Goal: Information Seeking & Learning: Learn about a topic

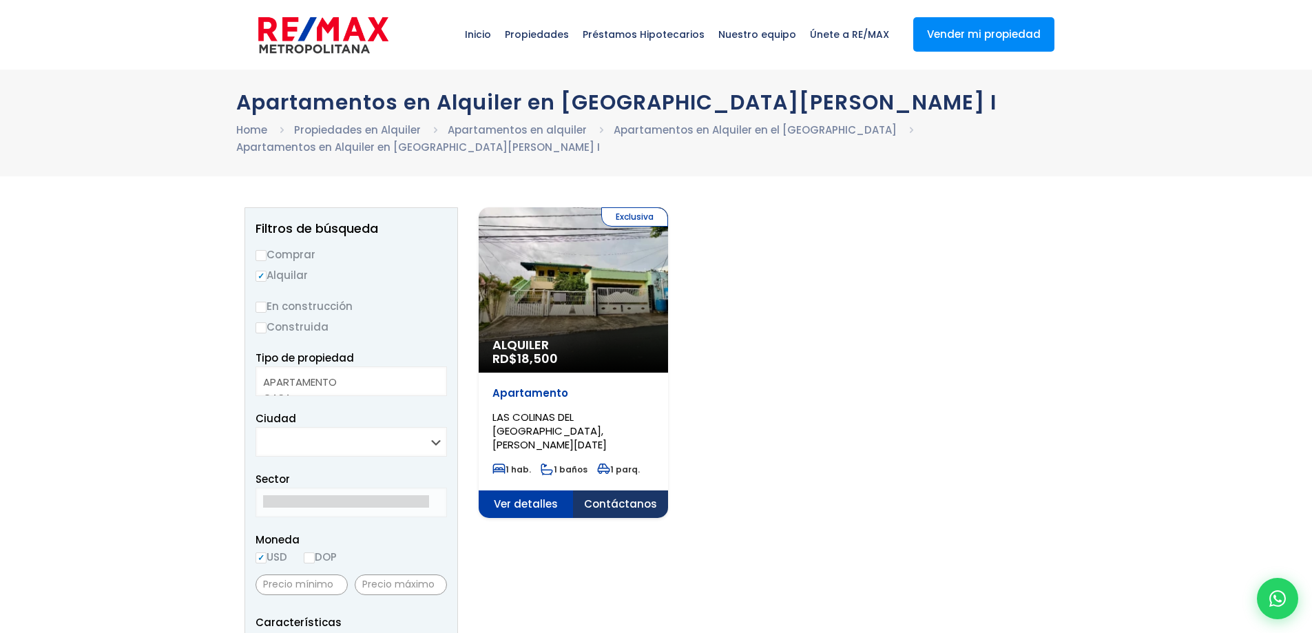
select select
click at [617, 313] on div "Exclusiva Alquiler RD$ 18,500" at bounding box center [573, 289] width 189 height 165
click at [550, 342] on span "Alquiler" at bounding box center [574, 345] width 162 height 14
click at [577, 497] on span "Ver detalles" at bounding box center [573, 504] width 189 height 28
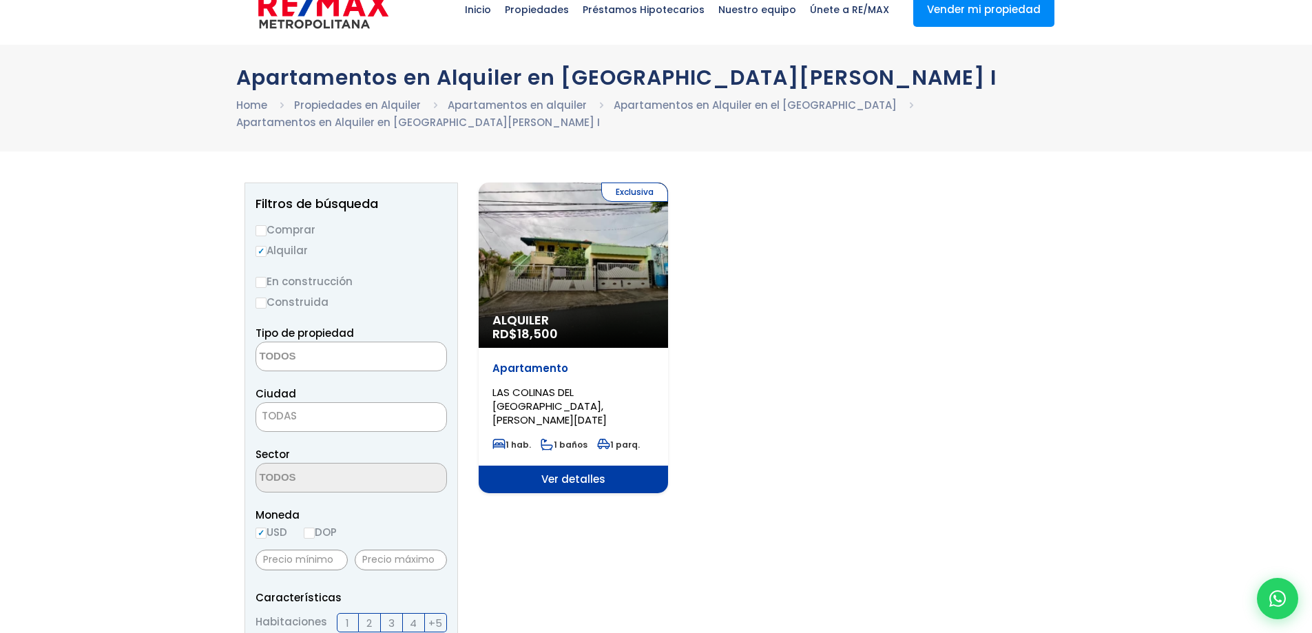
scroll to position [69, 0]
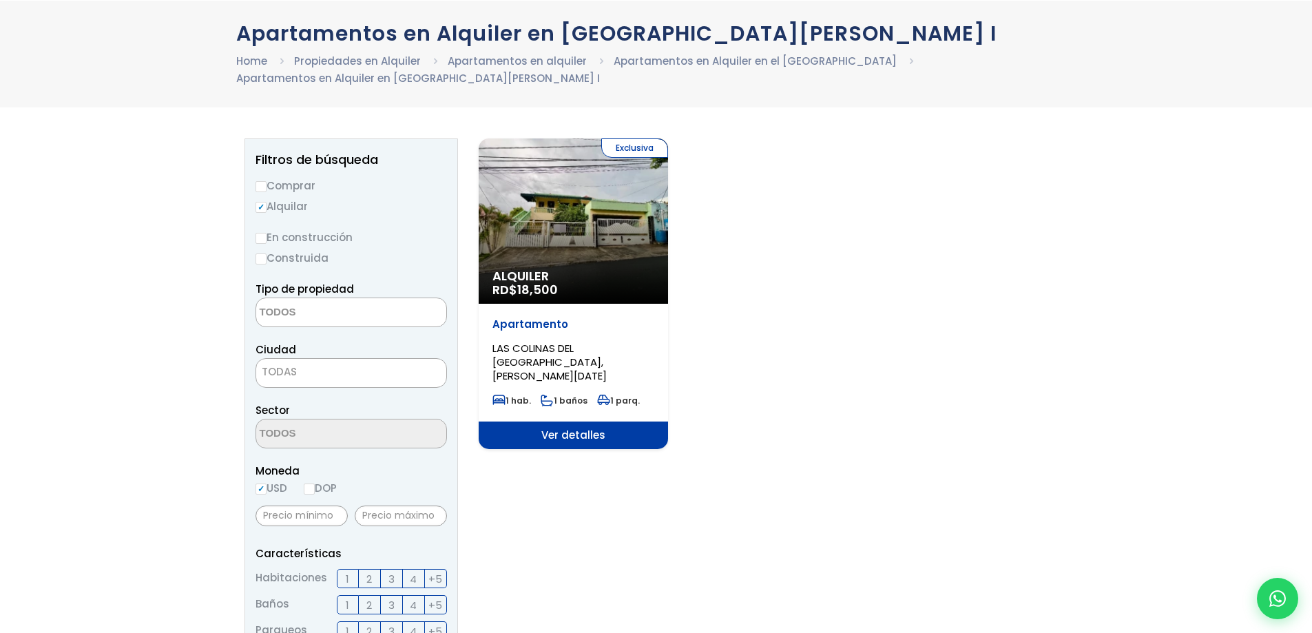
click at [605, 427] on span "Ver detalles" at bounding box center [573, 436] width 189 height 28
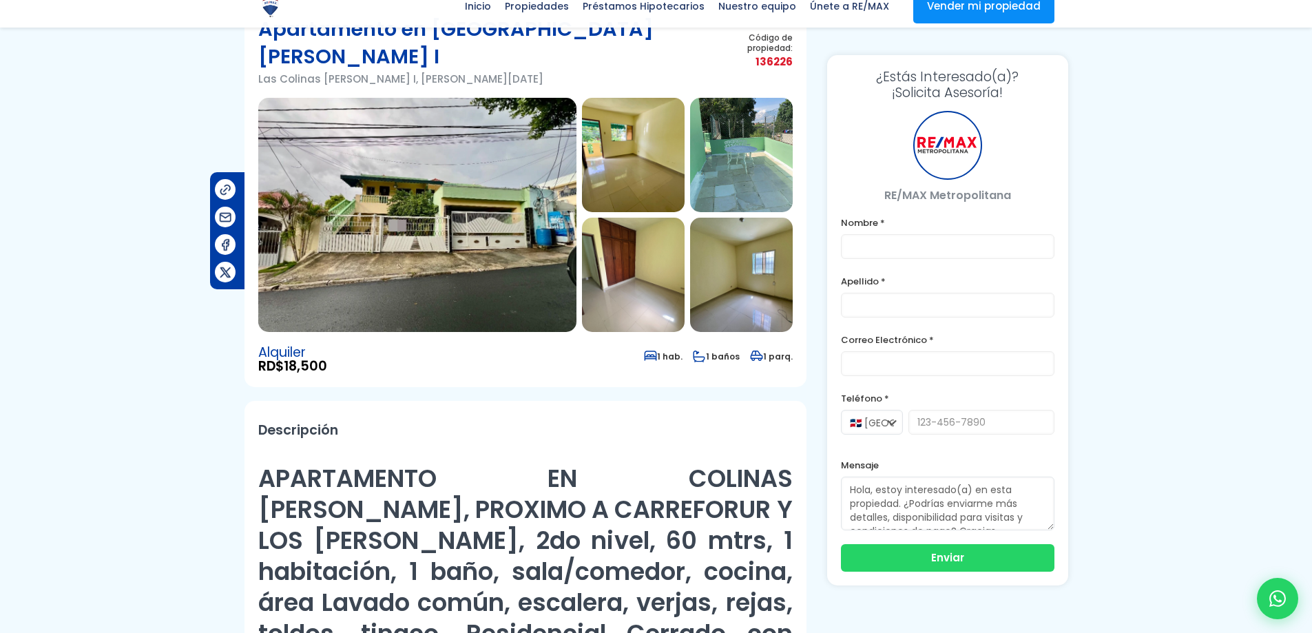
scroll to position [138, 0]
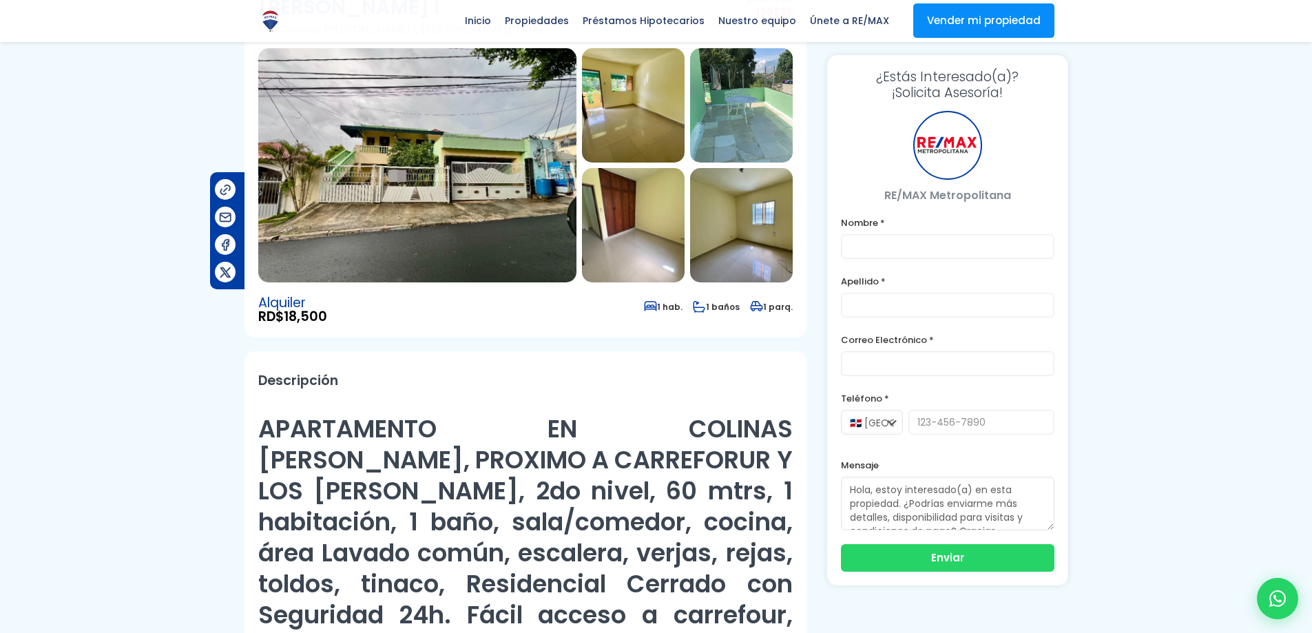
click at [495, 150] on img at bounding box center [417, 165] width 318 height 234
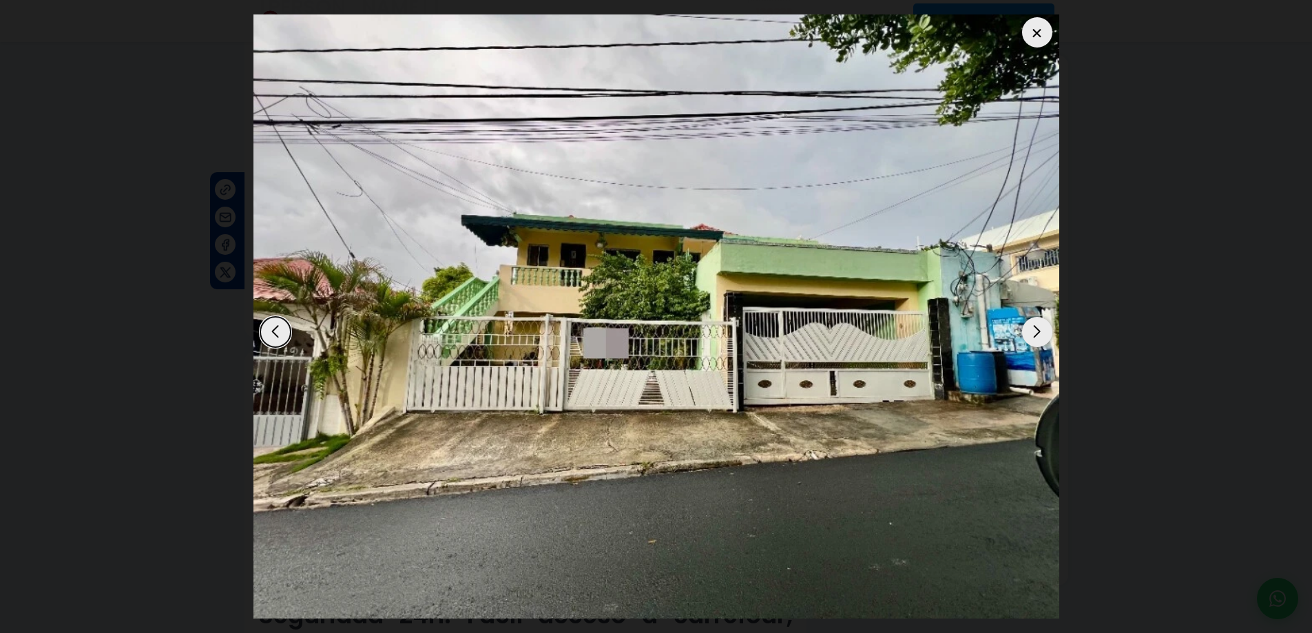
click at [1037, 22] on div at bounding box center [1037, 32] width 30 height 30
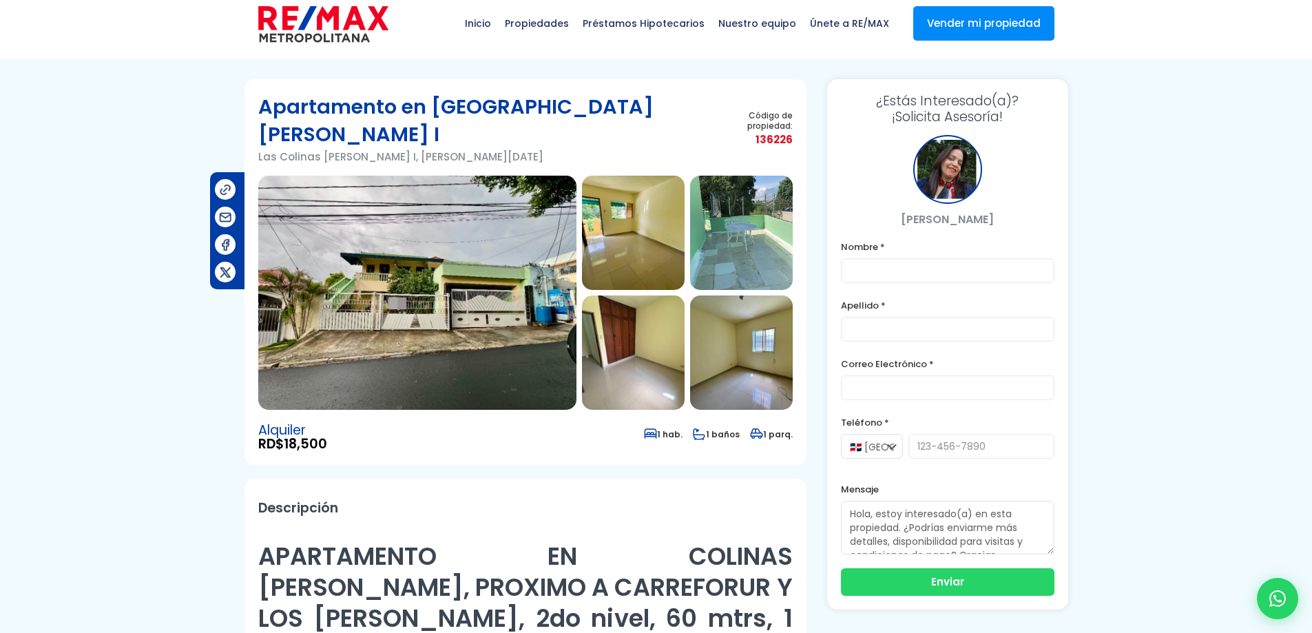
scroll to position [0, 0]
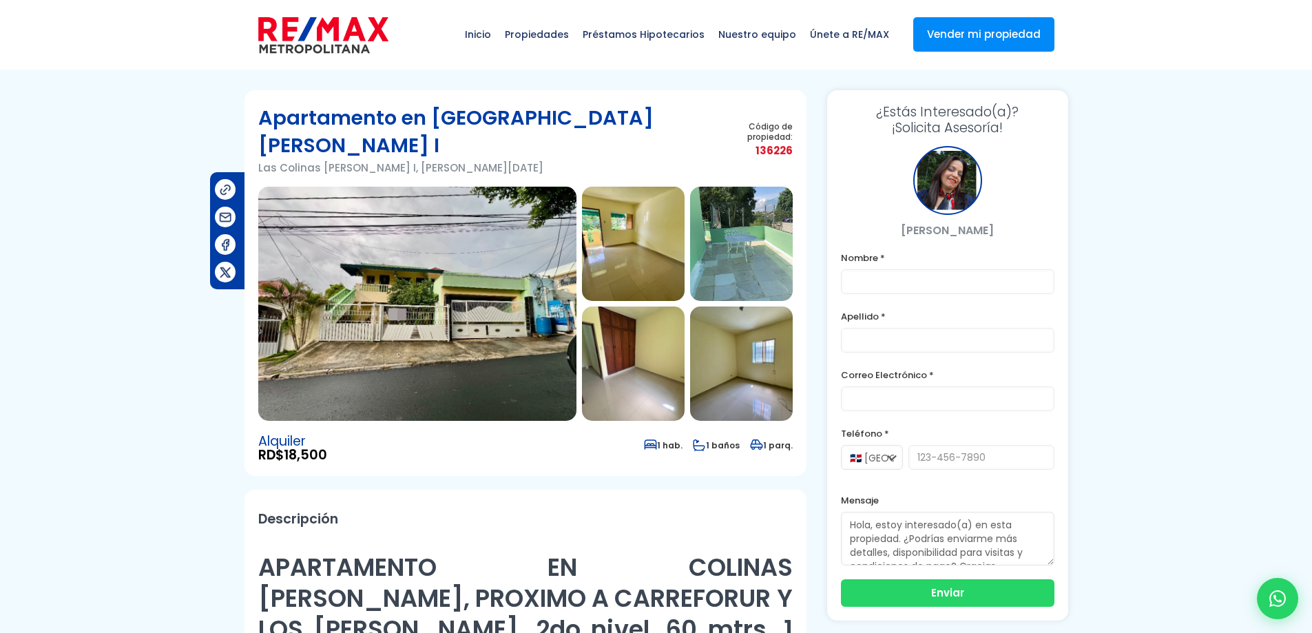
click at [498, 227] on img at bounding box center [417, 304] width 318 height 234
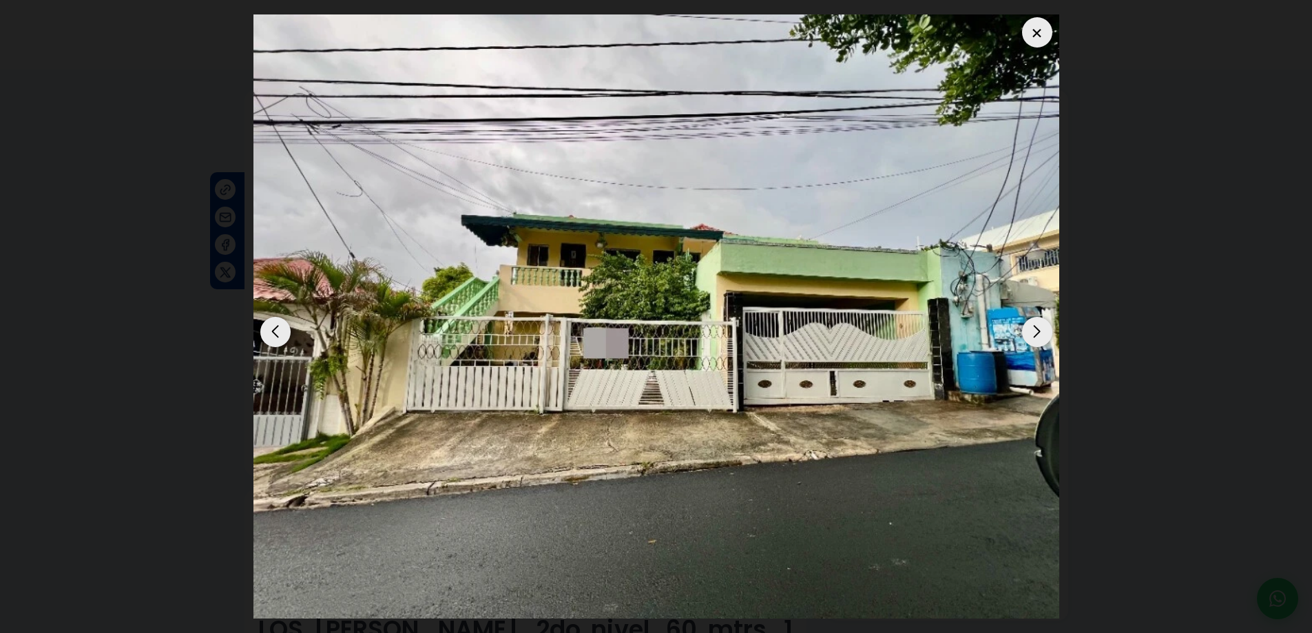
click at [1027, 324] on div "Next slide" at bounding box center [1037, 332] width 30 height 30
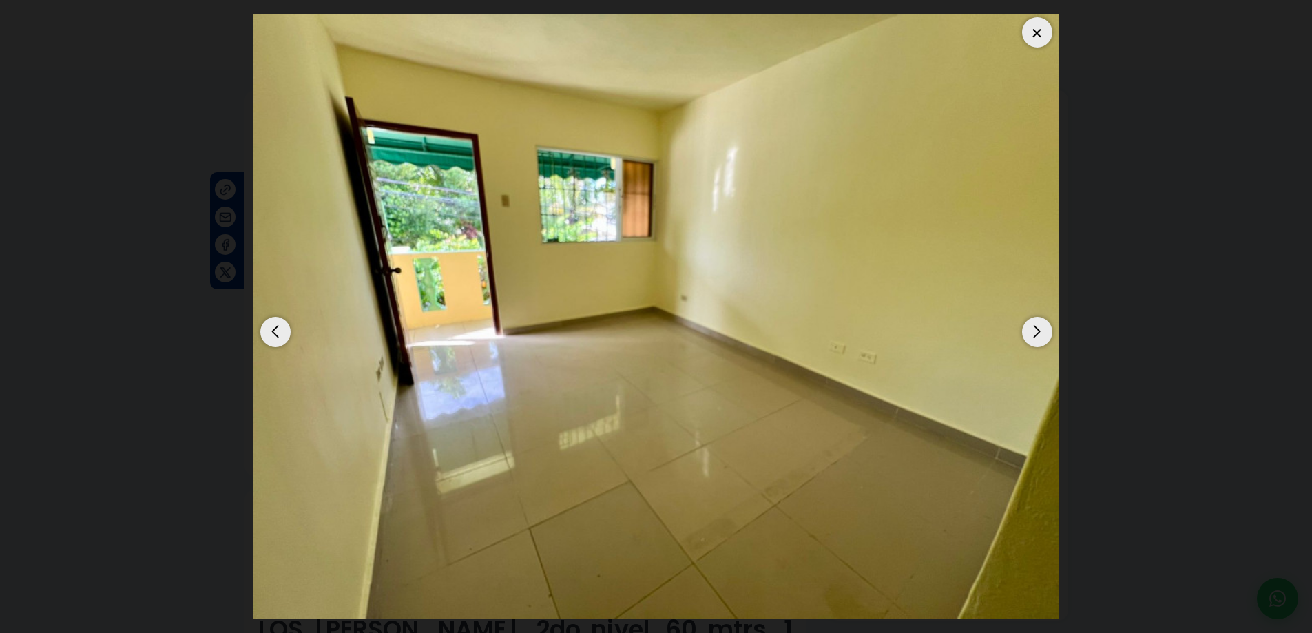
click at [1034, 328] on div "Next slide" at bounding box center [1037, 332] width 30 height 30
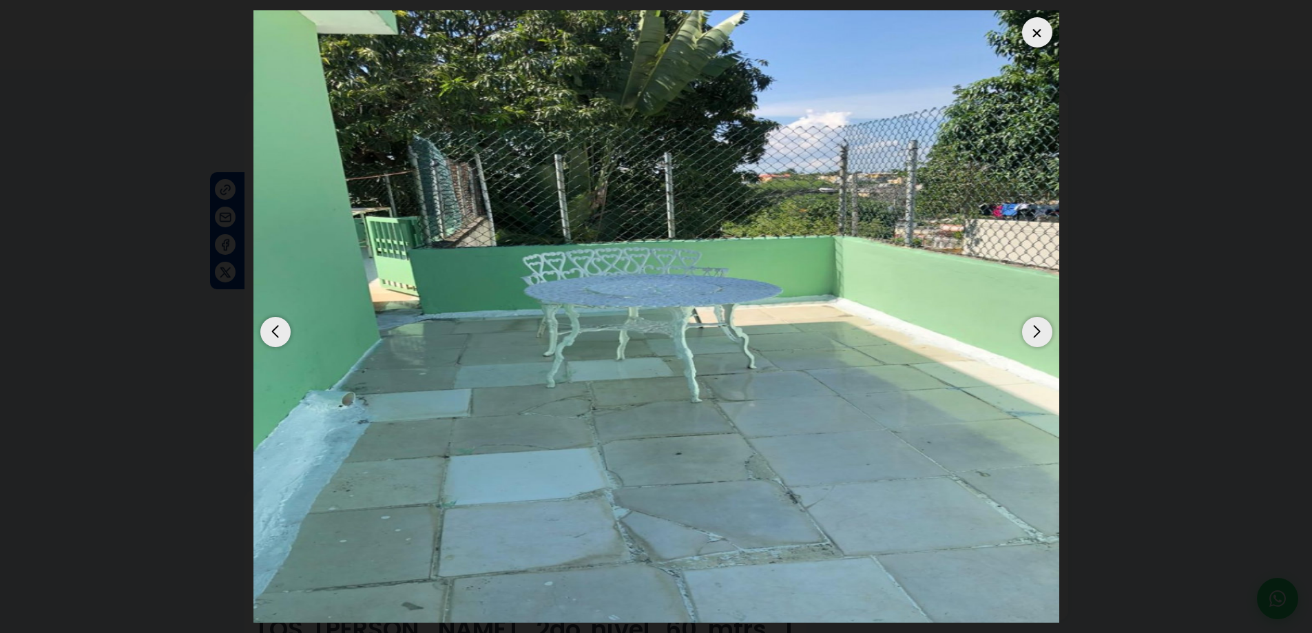
click at [1034, 328] on div "Next slide" at bounding box center [1037, 332] width 30 height 30
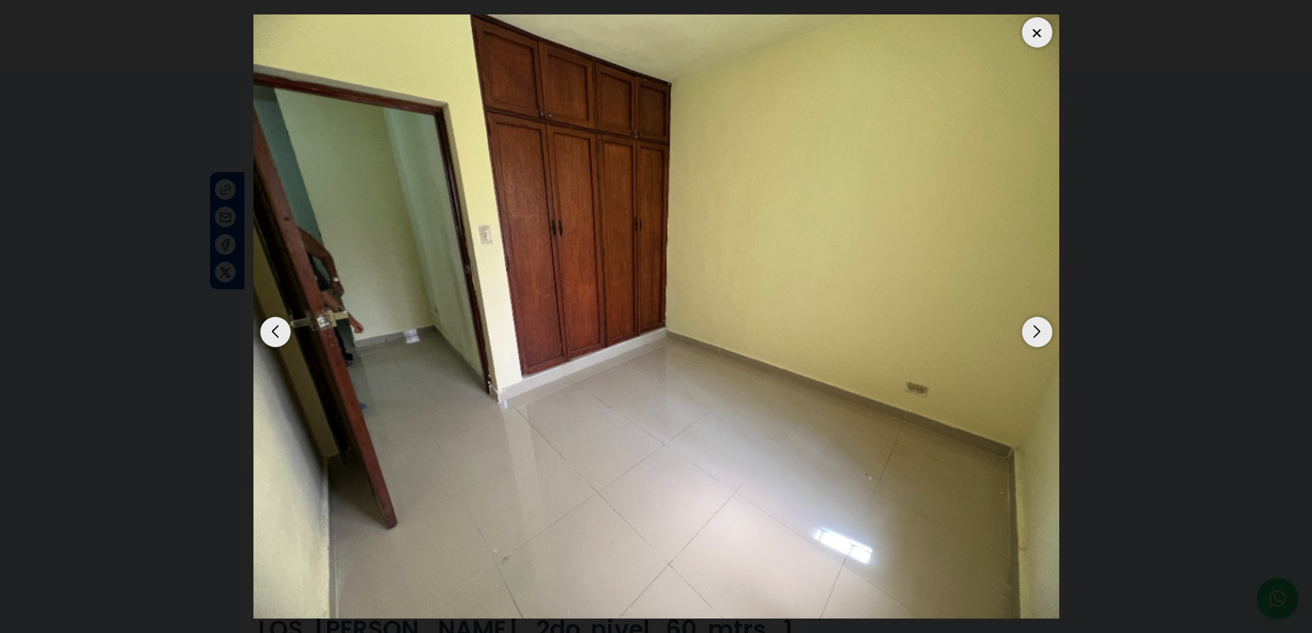
click at [1034, 328] on div "Next slide" at bounding box center [1037, 332] width 30 height 30
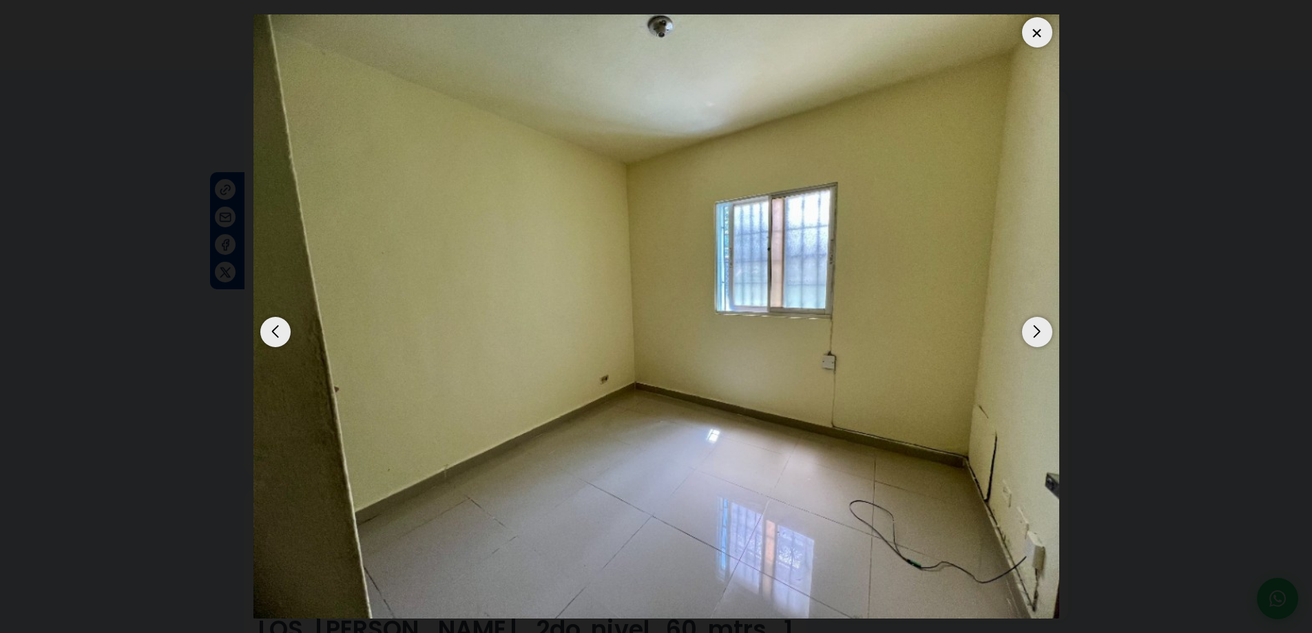
click at [1034, 328] on div "Next slide" at bounding box center [1037, 332] width 30 height 30
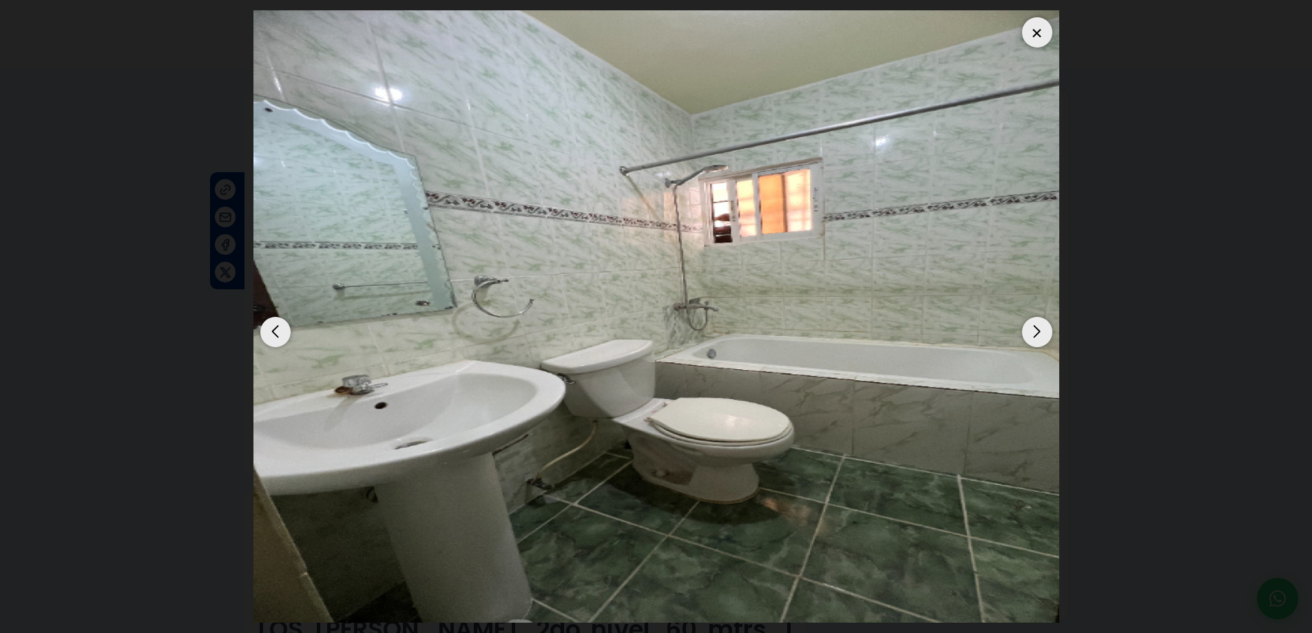
click at [1034, 328] on div "Next slide" at bounding box center [1037, 332] width 30 height 30
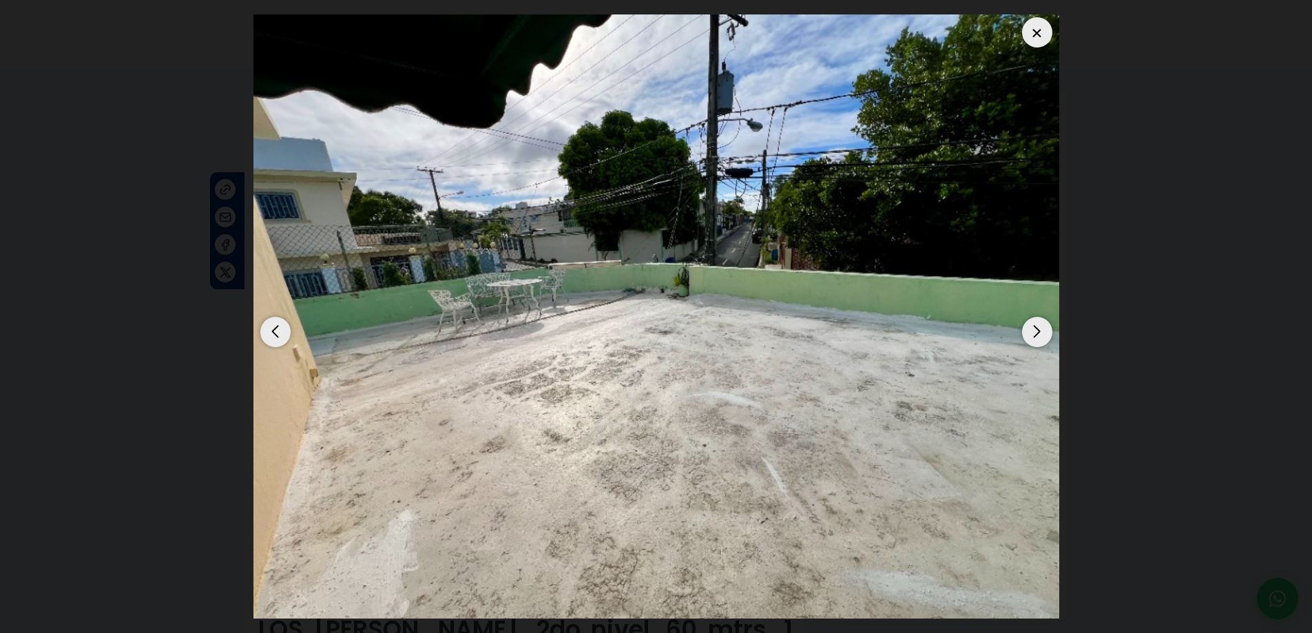
click at [1034, 328] on div "Next slide" at bounding box center [1037, 332] width 30 height 30
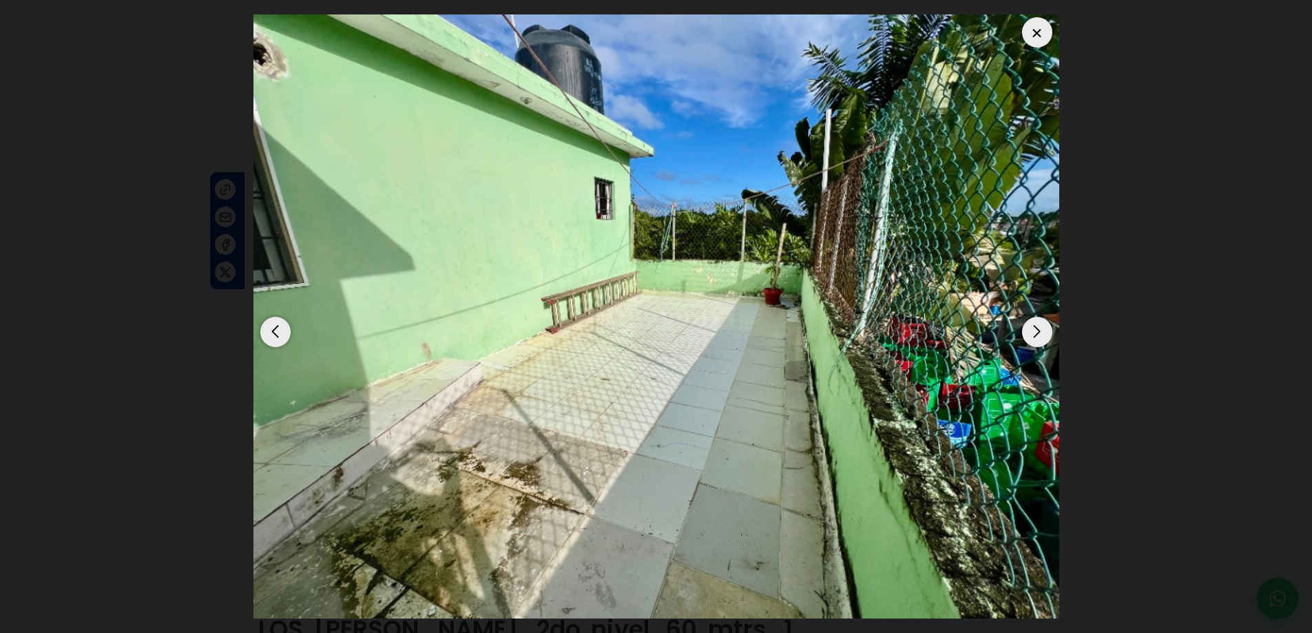
click at [1034, 328] on div "Next slide" at bounding box center [1037, 332] width 30 height 30
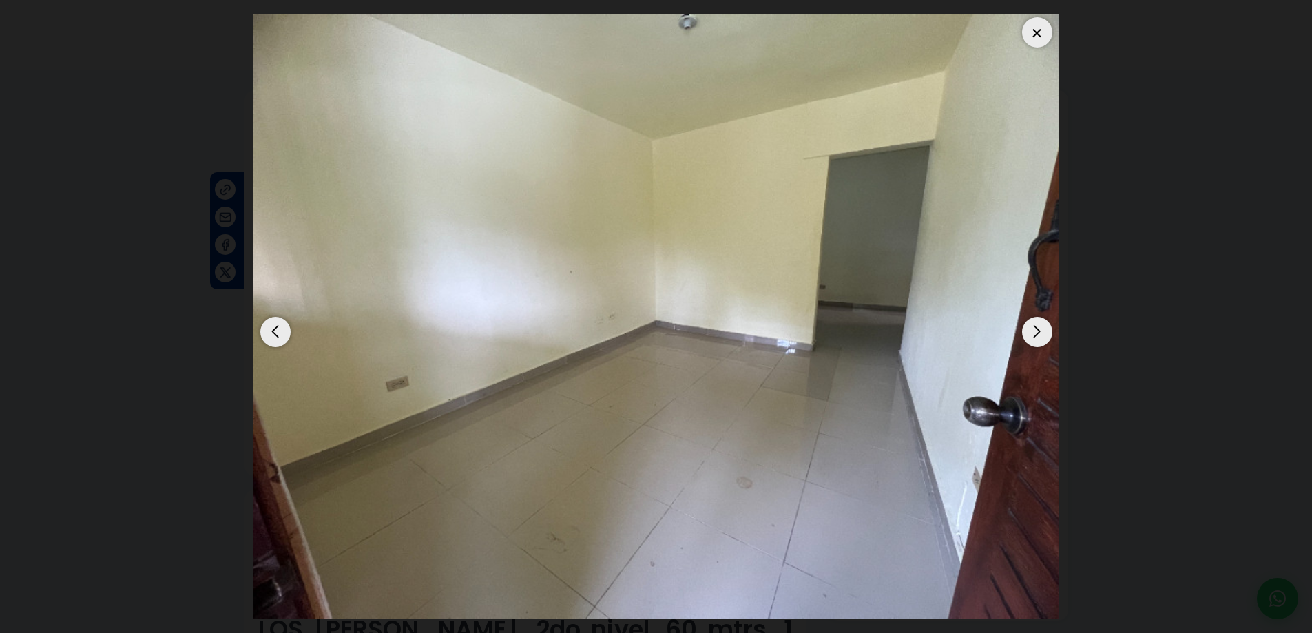
click at [1034, 328] on div "Next slide" at bounding box center [1037, 332] width 30 height 30
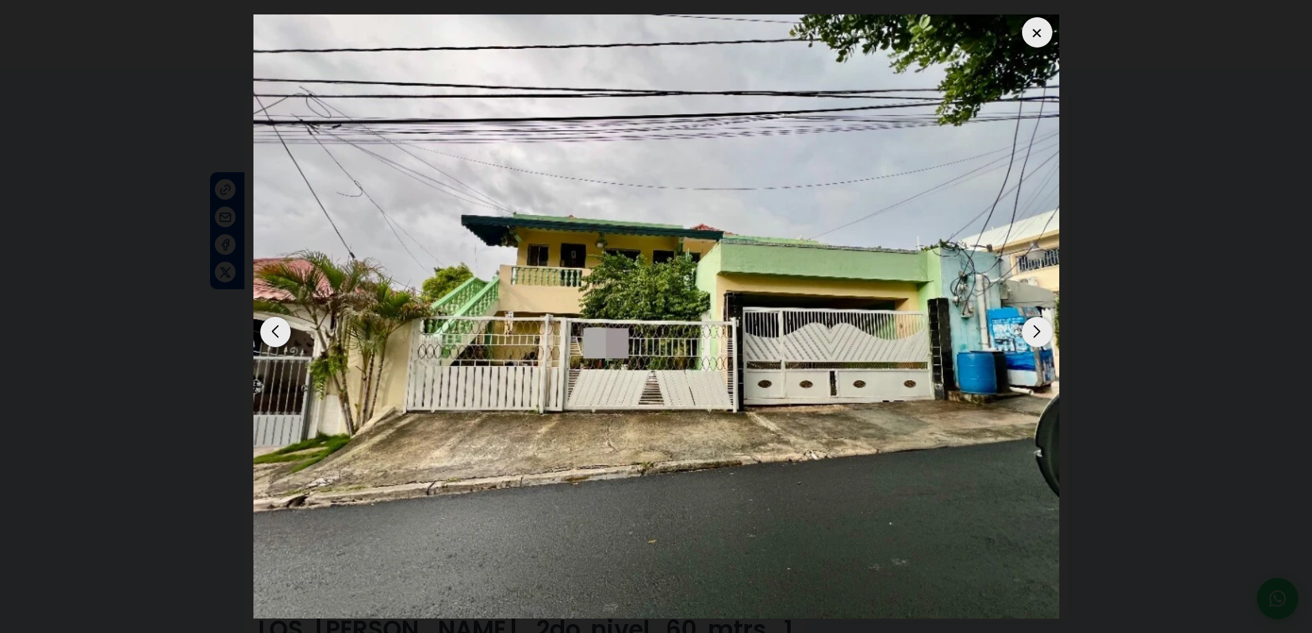
click at [1034, 328] on div "Next slide" at bounding box center [1037, 332] width 30 height 30
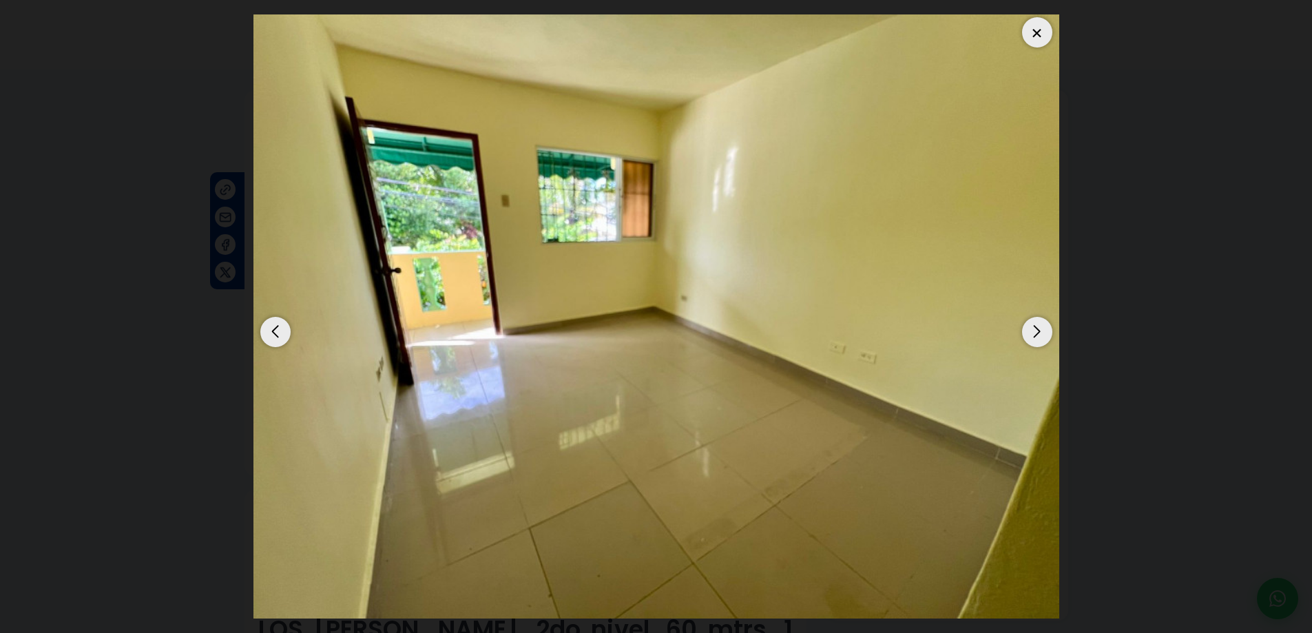
click at [1034, 328] on div "Next slide" at bounding box center [1037, 332] width 30 height 30
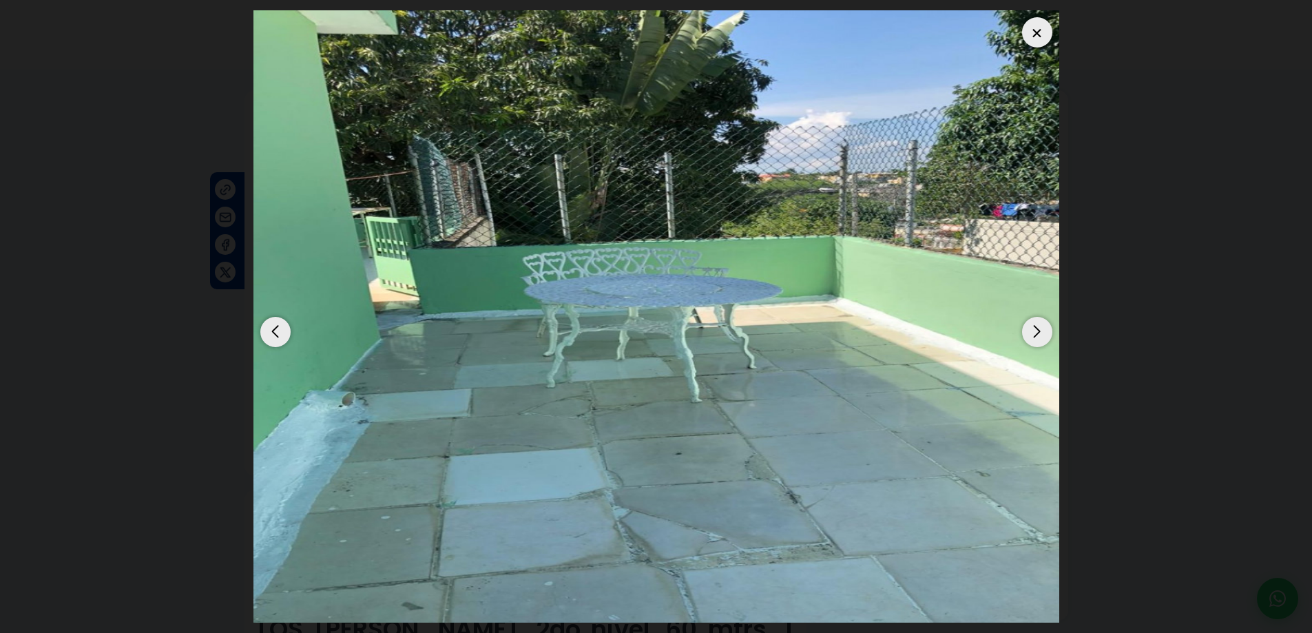
click at [1034, 328] on div "Next slide" at bounding box center [1037, 332] width 30 height 30
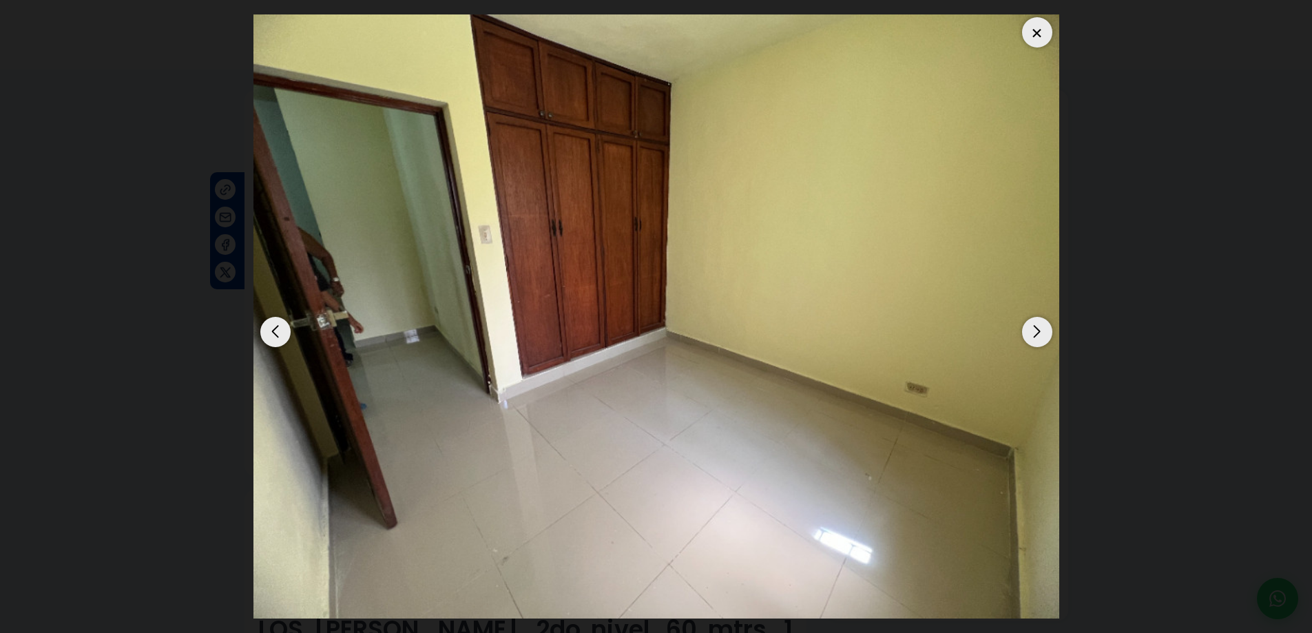
click at [1034, 328] on div "Next slide" at bounding box center [1037, 332] width 30 height 30
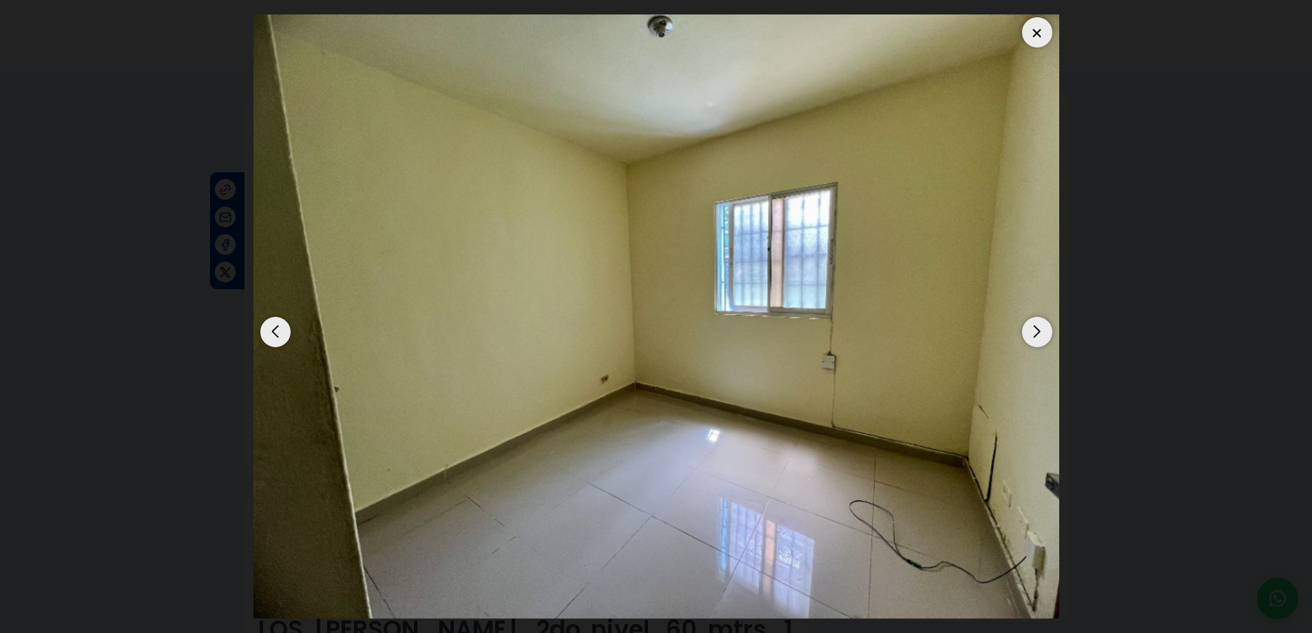
click at [1034, 328] on div "Next slide" at bounding box center [1037, 332] width 30 height 30
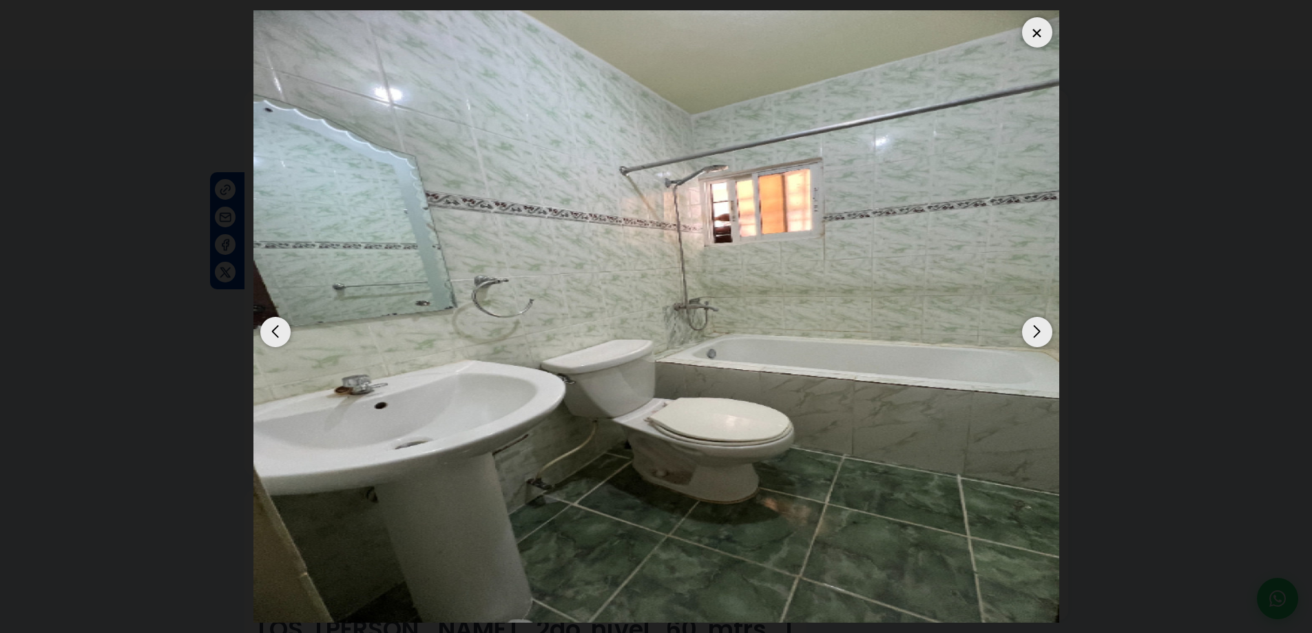
click at [1034, 328] on div "Next slide" at bounding box center [1037, 332] width 30 height 30
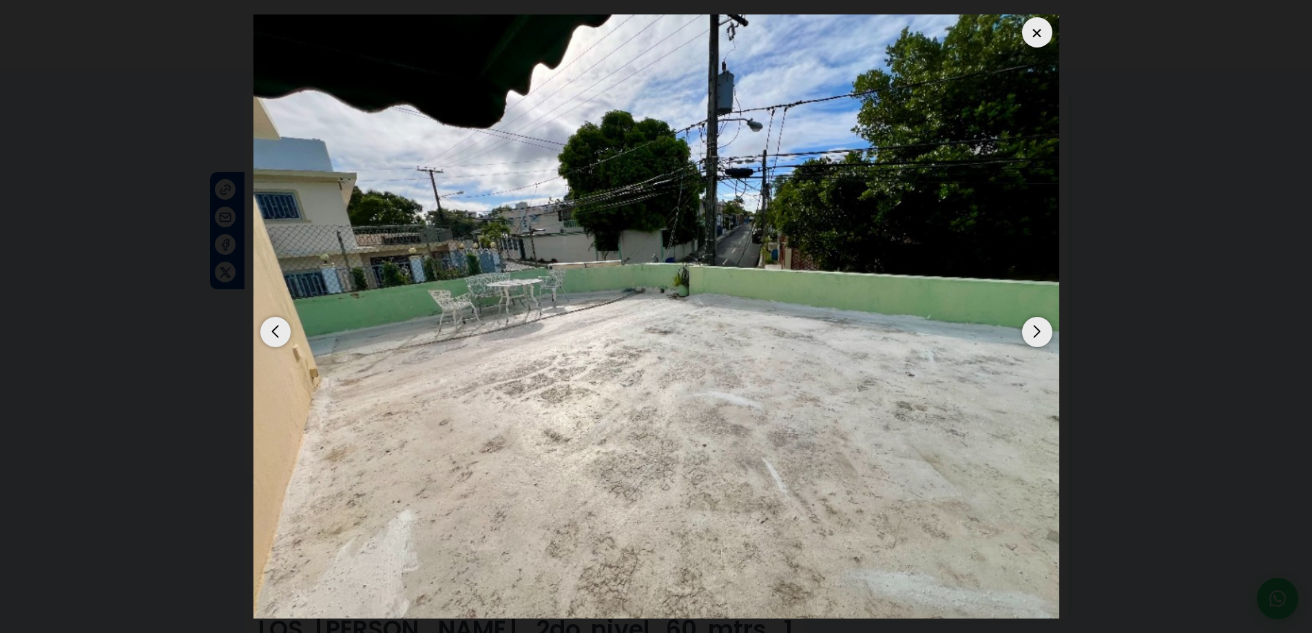
click at [1034, 328] on div "Next slide" at bounding box center [1037, 332] width 30 height 30
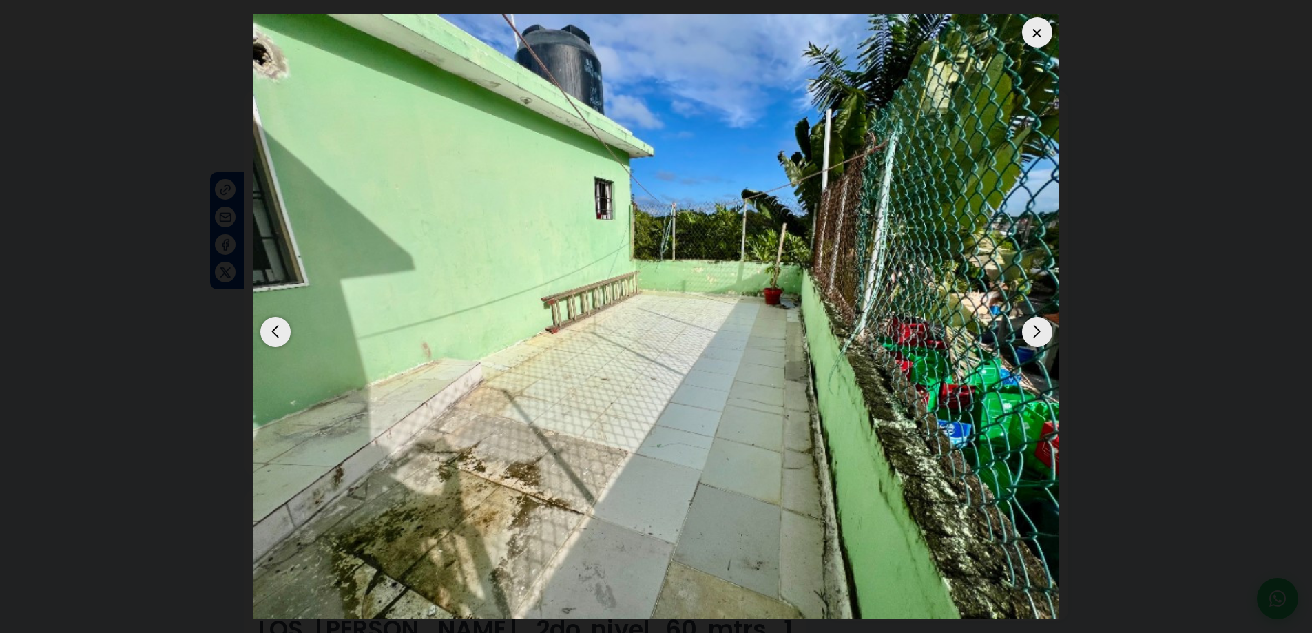
click at [1034, 328] on div "Next slide" at bounding box center [1037, 332] width 30 height 30
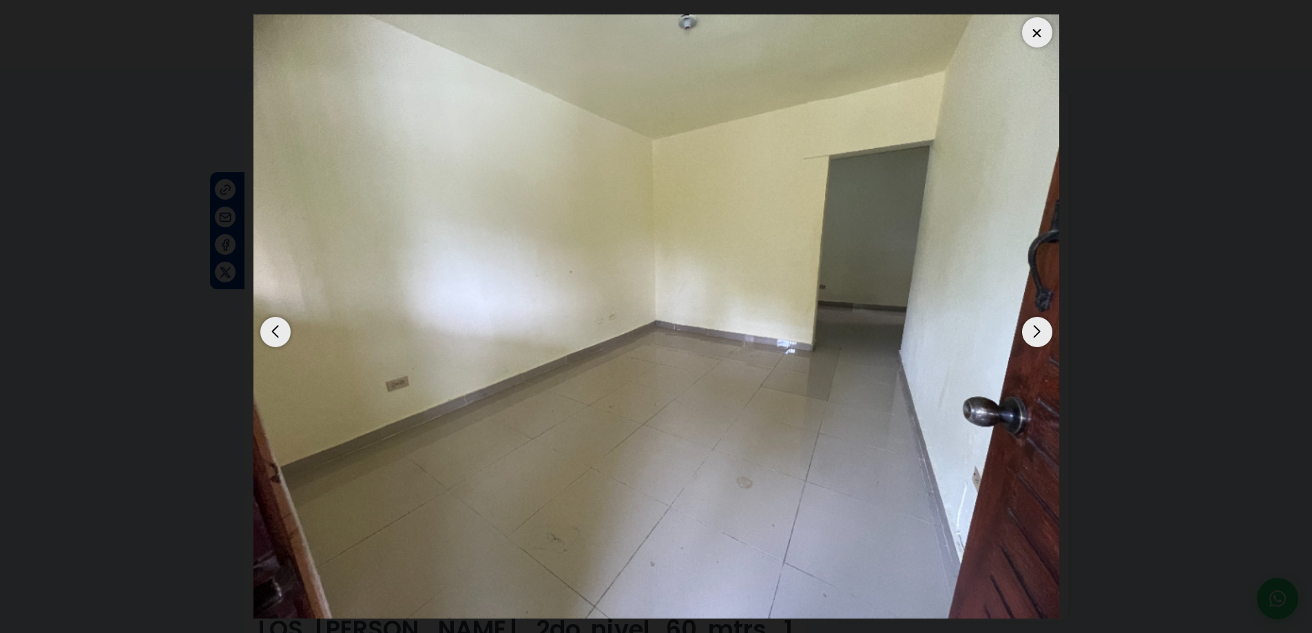
click at [1046, 342] on div at bounding box center [656, 316] width 806 height 612
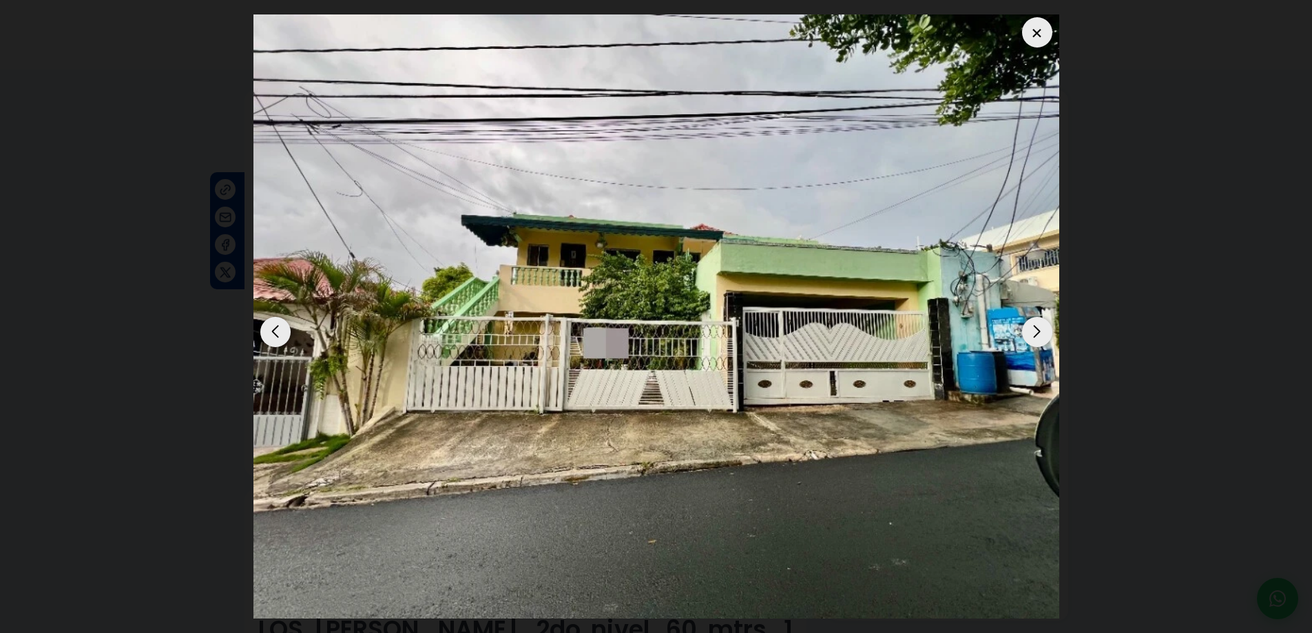
click at [1040, 336] on div "Next slide" at bounding box center [1037, 332] width 30 height 30
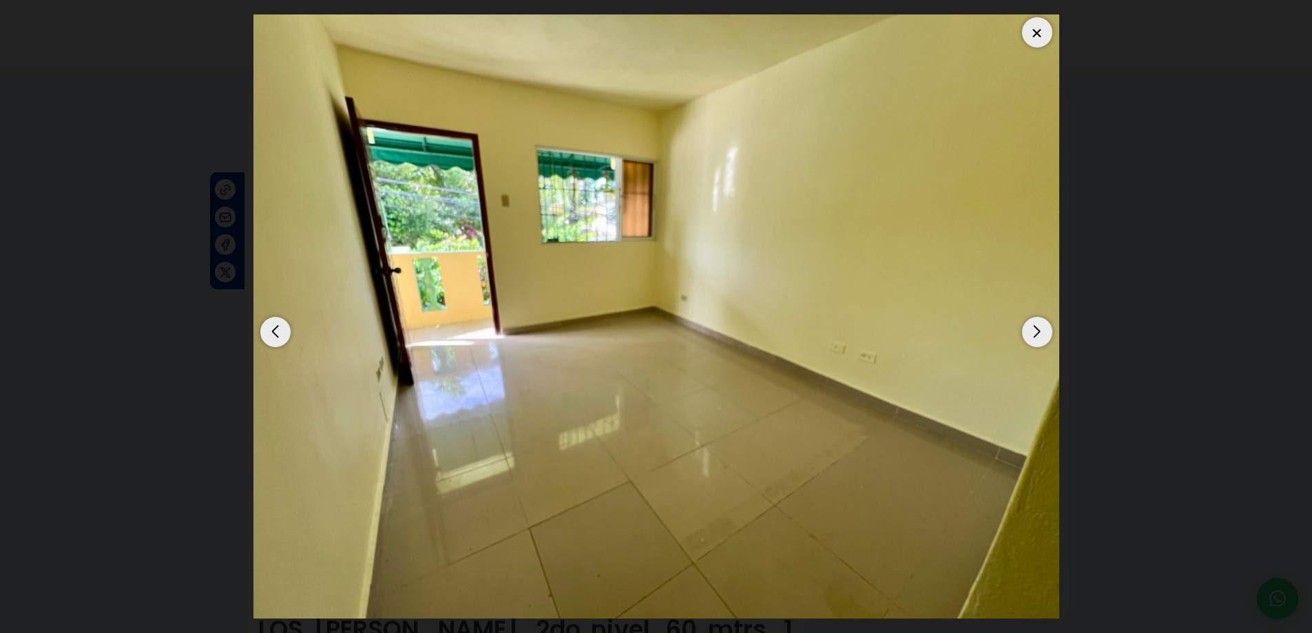
click at [1035, 330] on div "Next slide" at bounding box center [1037, 332] width 30 height 30
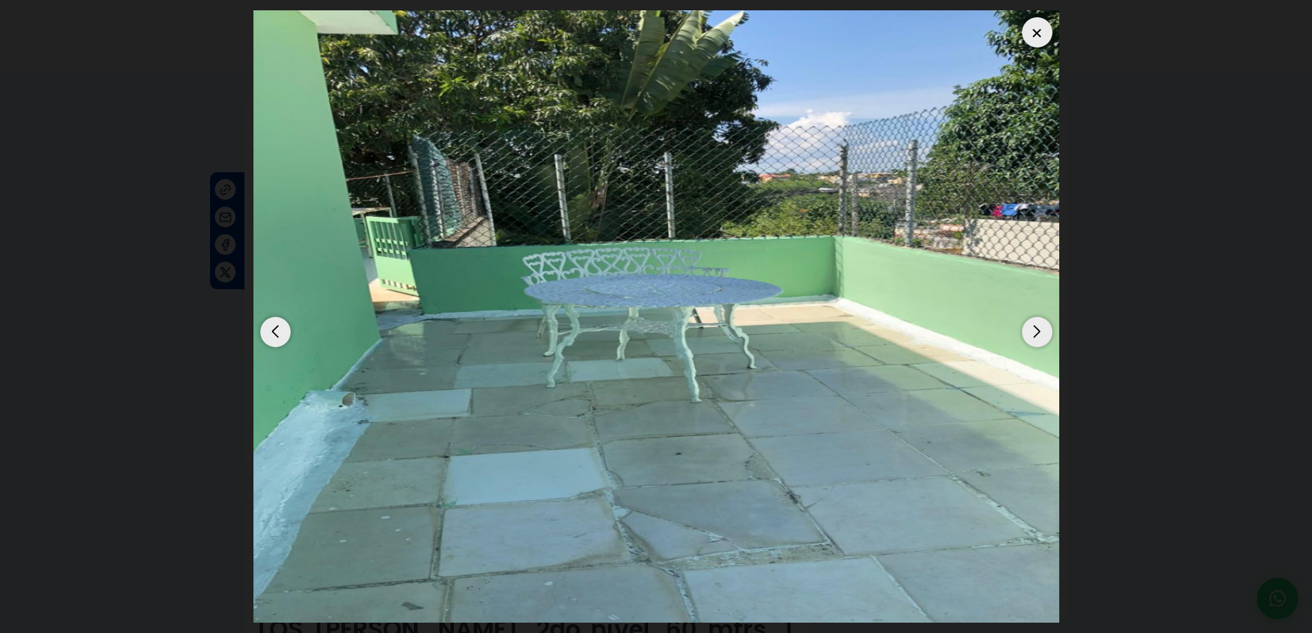
click at [1035, 330] on div "Next slide" at bounding box center [1037, 332] width 30 height 30
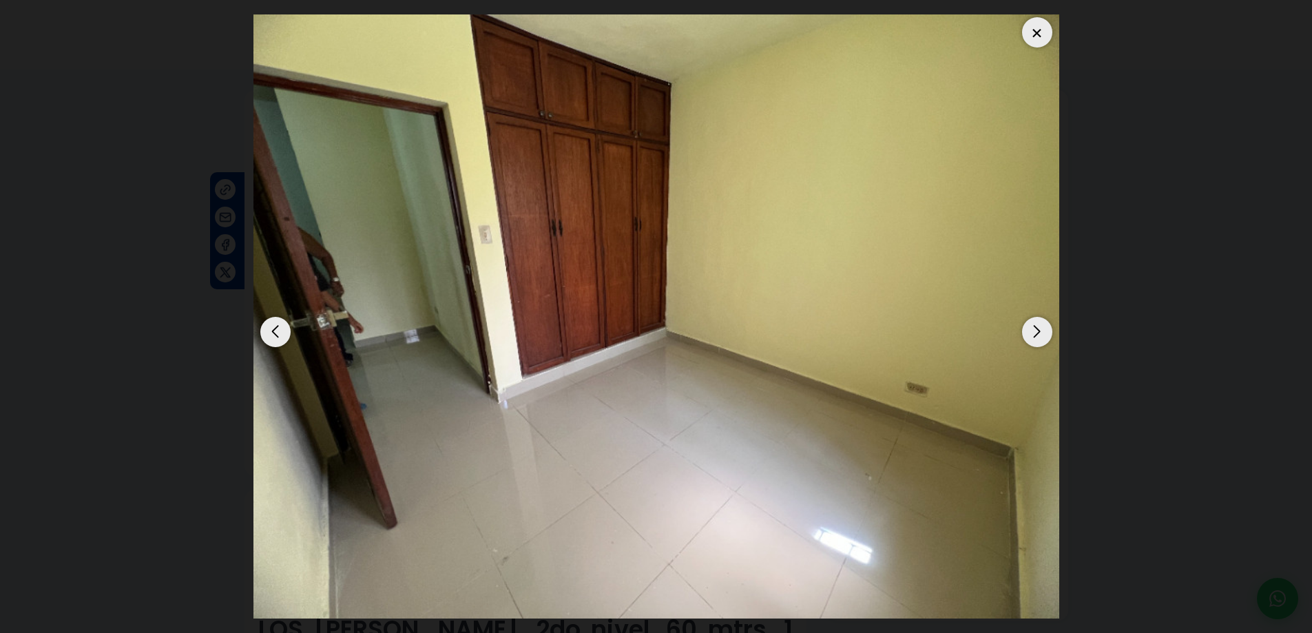
click at [1042, 334] on div "Next slide" at bounding box center [1037, 332] width 30 height 30
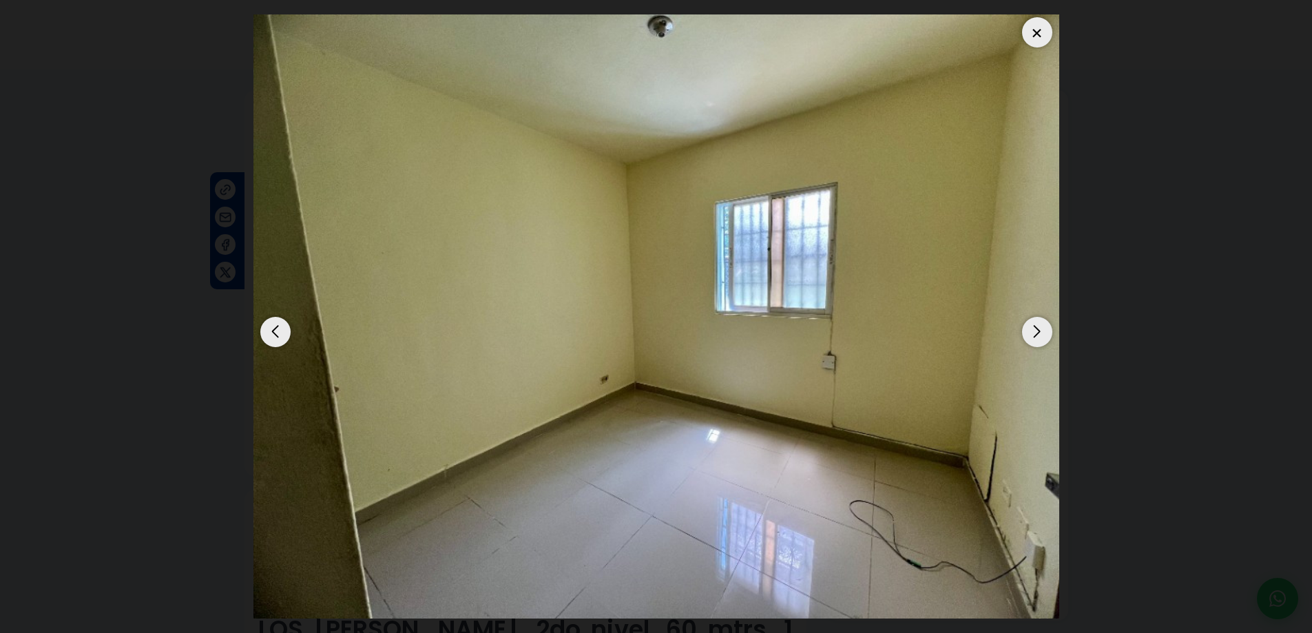
click at [1070, 304] on dialog at bounding box center [656, 316] width 827 height 633
click at [1041, 32] on div at bounding box center [1037, 32] width 30 height 30
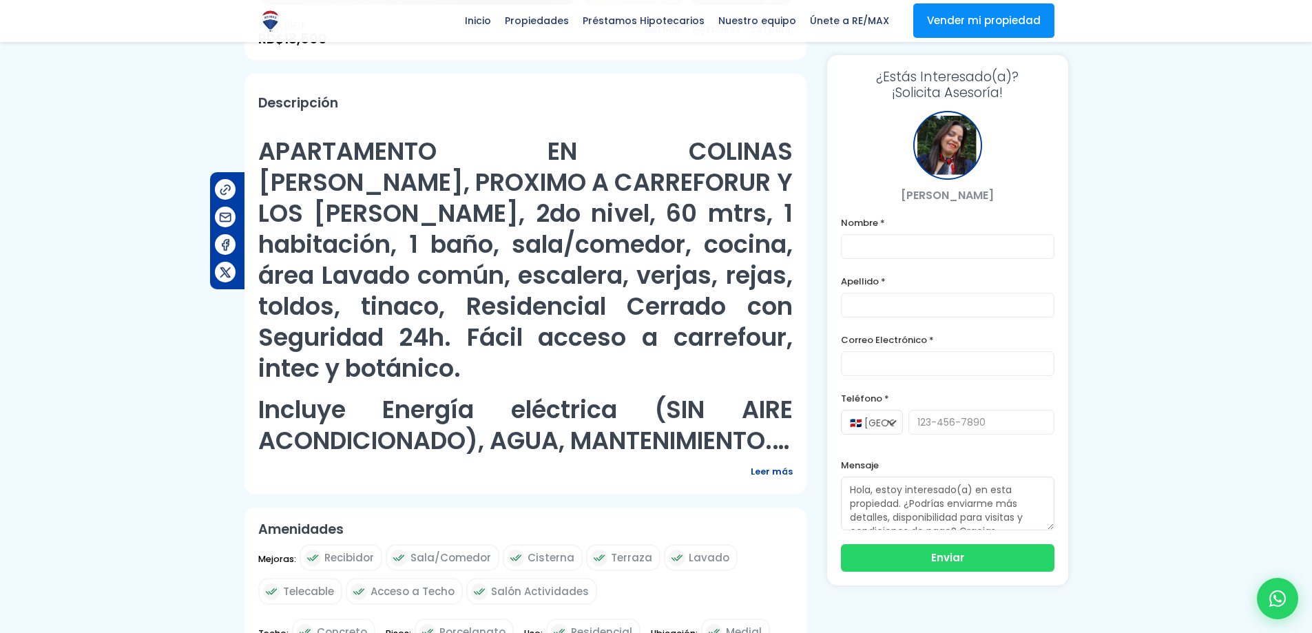
scroll to position [413, 0]
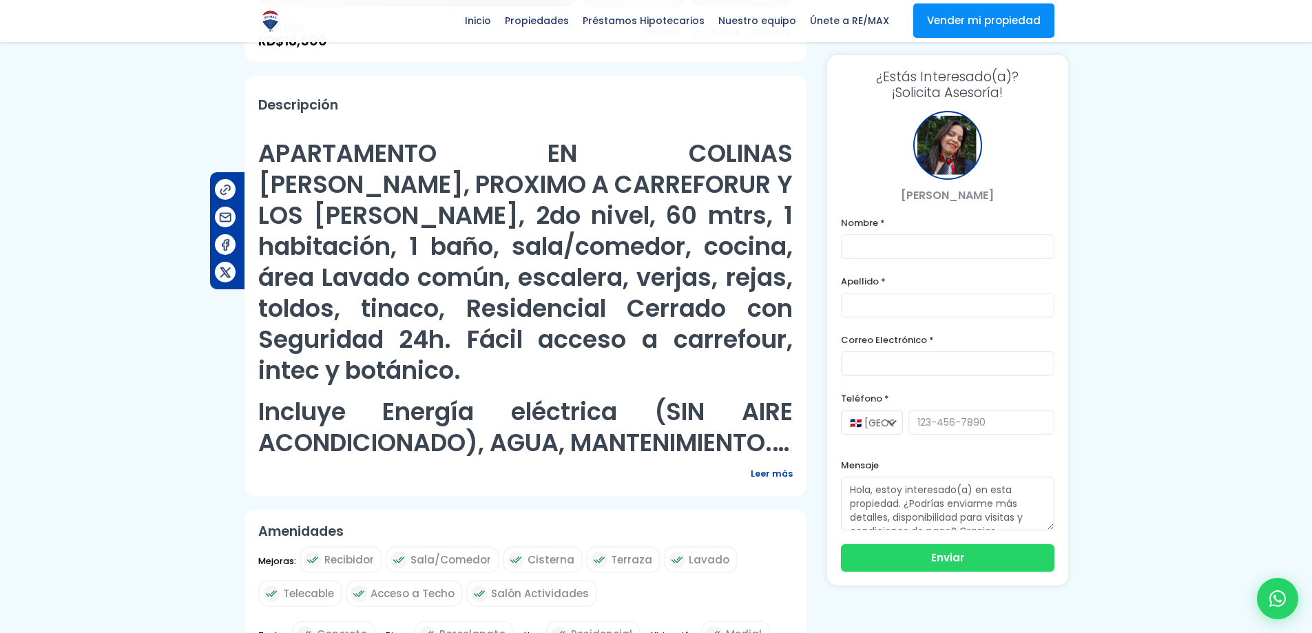
click at [765, 465] on span "Leer más" at bounding box center [772, 473] width 42 height 17
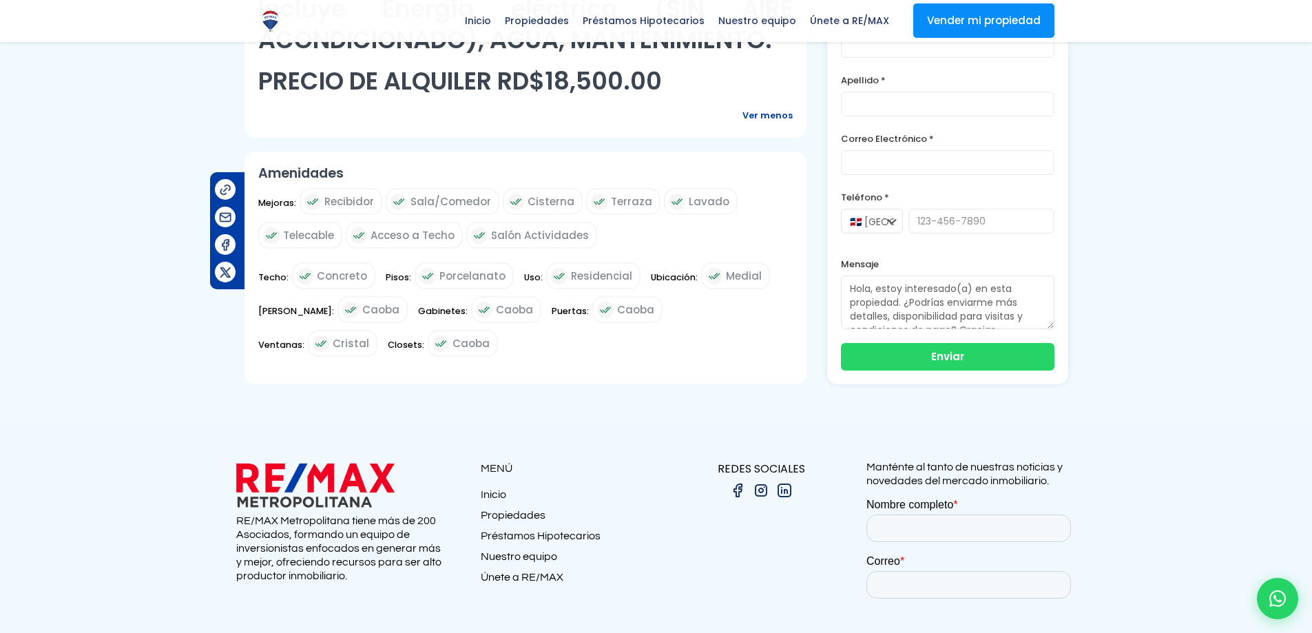
scroll to position [827, 0]
